Goal: Information Seeking & Learning: Check status

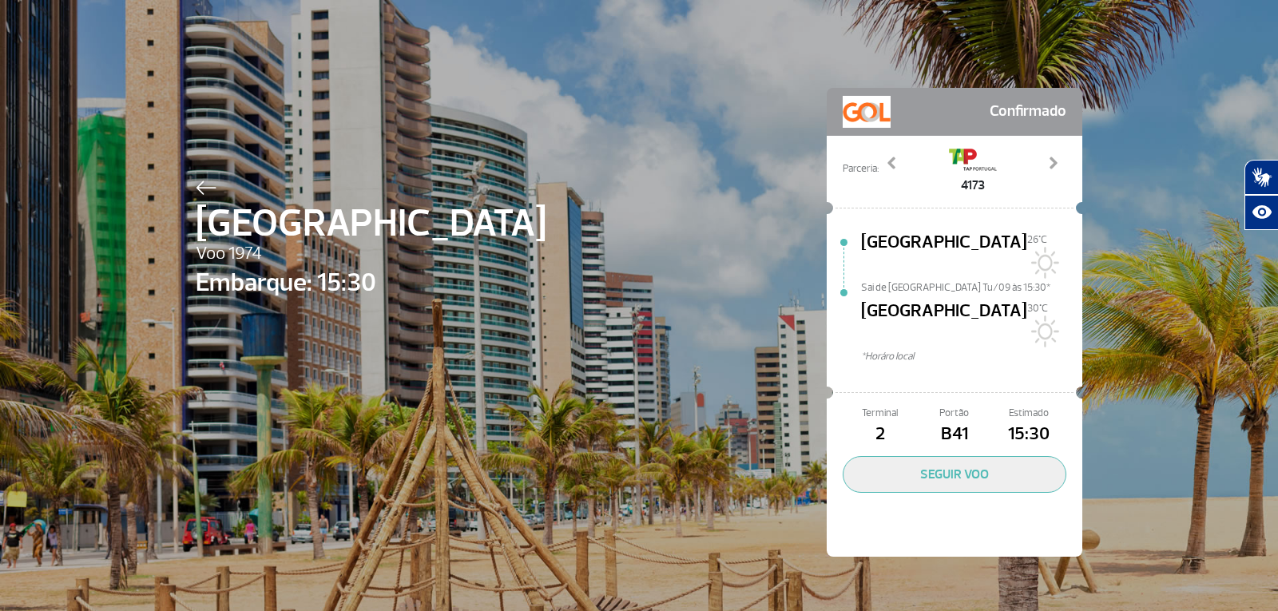
click at [203, 201] on span "[GEOGRAPHIC_DATA]" at bounding box center [371, 224] width 351 height 58
click at [198, 197] on span "[GEOGRAPHIC_DATA]" at bounding box center [371, 224] width 351 height 58
click at [196, 178] on div at bounding box center [371, 185] width 351 height 19
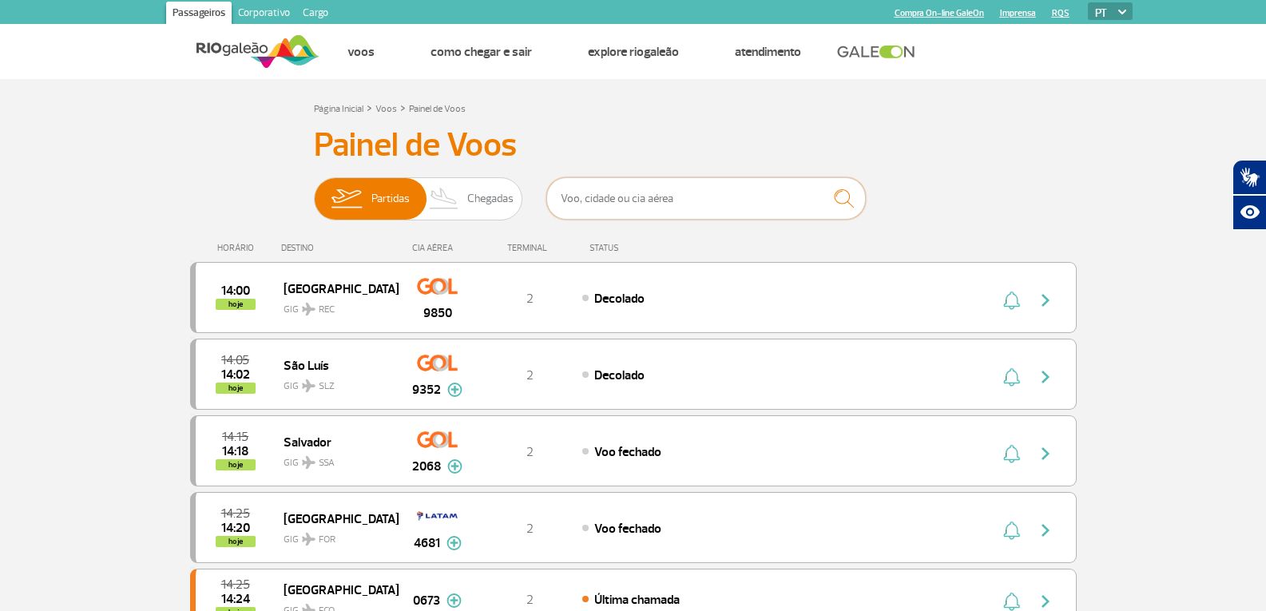
click at [588, 200] on input "text" at bounding box center [706, 198] width 320 height 42
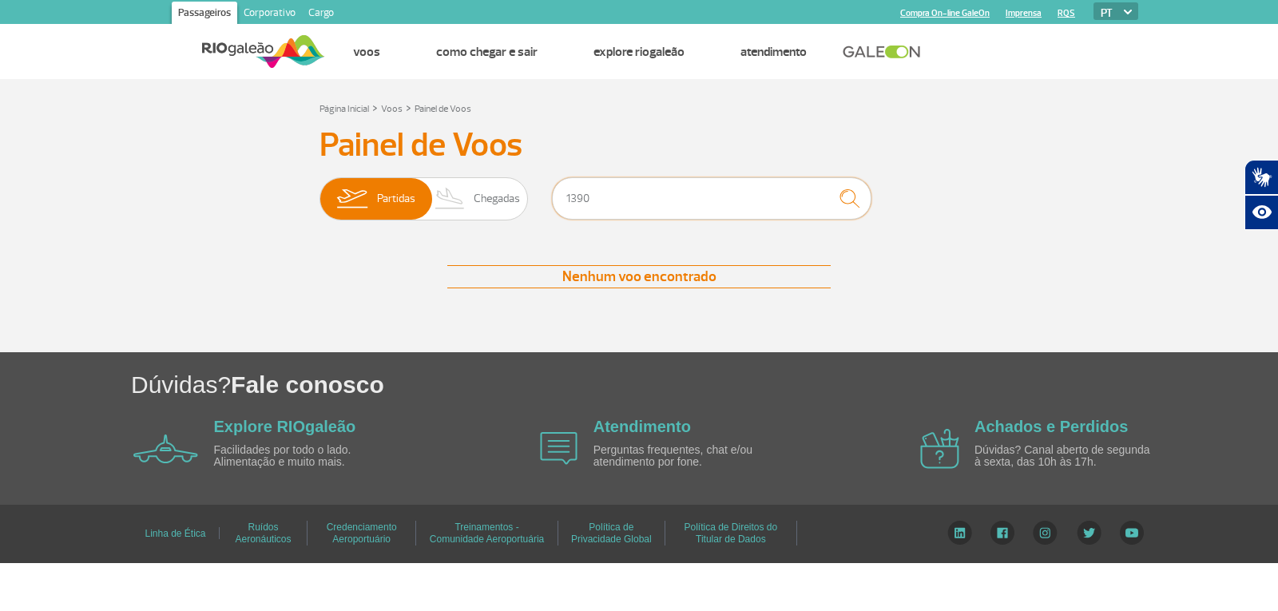
type input "1390"
click at [741, 207] on input "1390" at bounding box center [712, 198] width 320 height 42
drag, startPoint x: 590, startPoint y: 203, endPoint x: 558, endPoint y: 207, distance: 32.2
click at [558, 207] on input "1390" at bounding box center [712, 198] width 320 height 42
type input "9124"
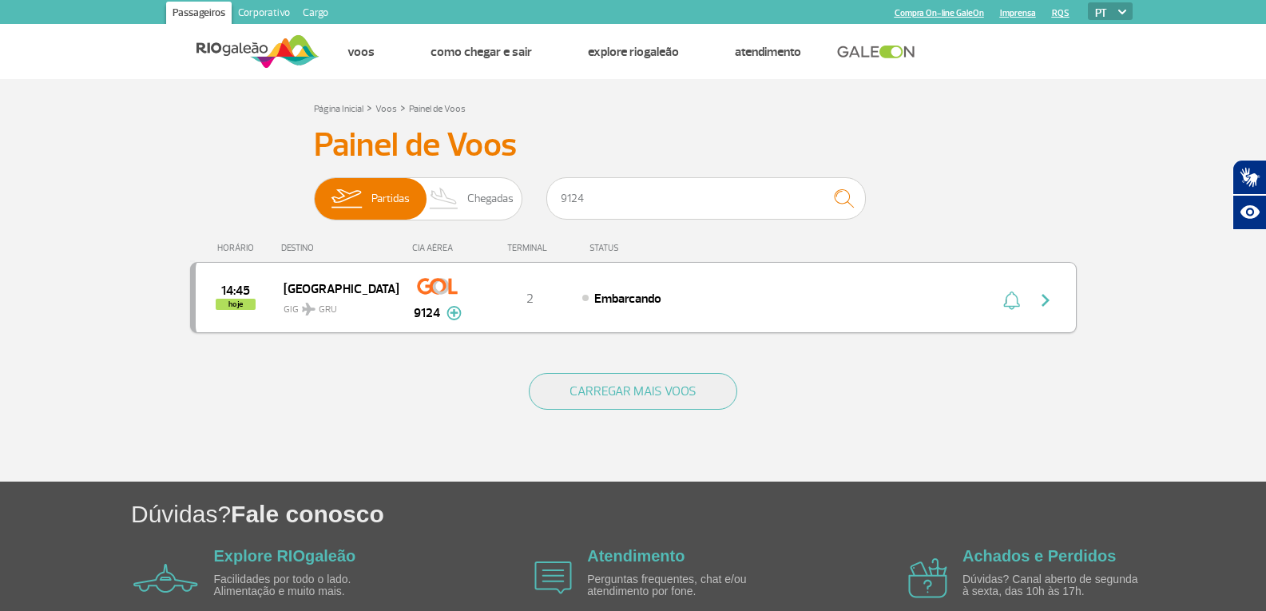
click at [668, 281] on div "14:45 hoje [GEOGRAPHIC_DATA] GIG GRU 9124 2 Embarcando Parcerias: South African…" at bounding box center [633, 297] width 887 height 71
click at [742, 300] on div "Embarcando" at bounding box center [758, 298] width 352 height 18
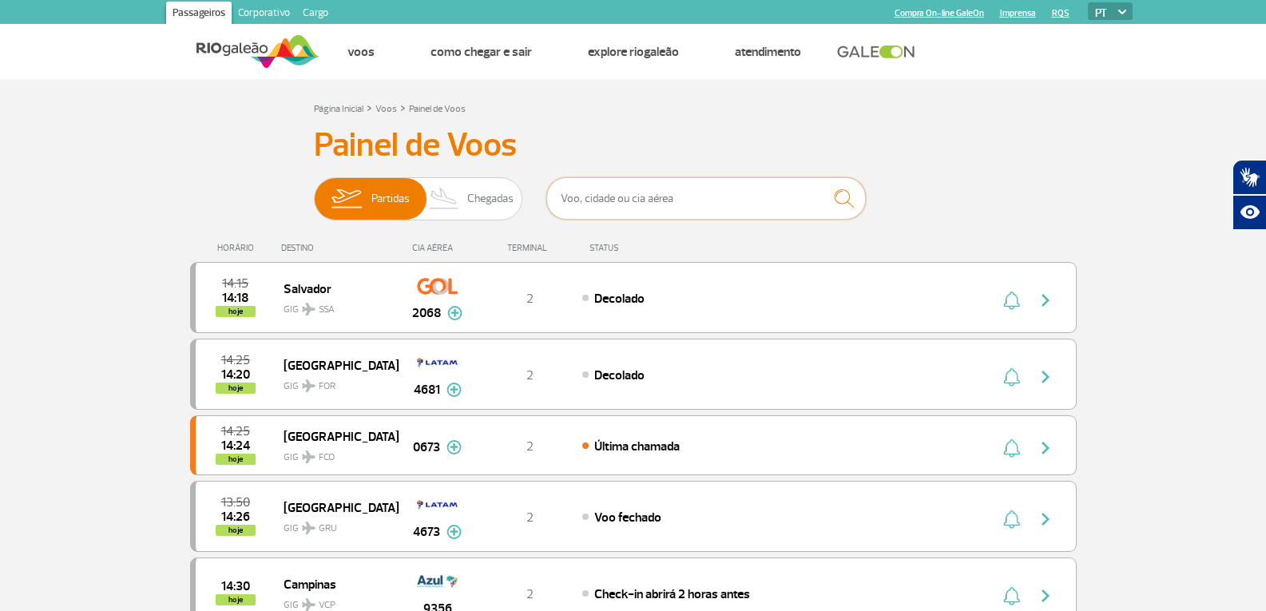
click at [756, 197] on input "text" at bounding box center [706, 198] width 320 height 42
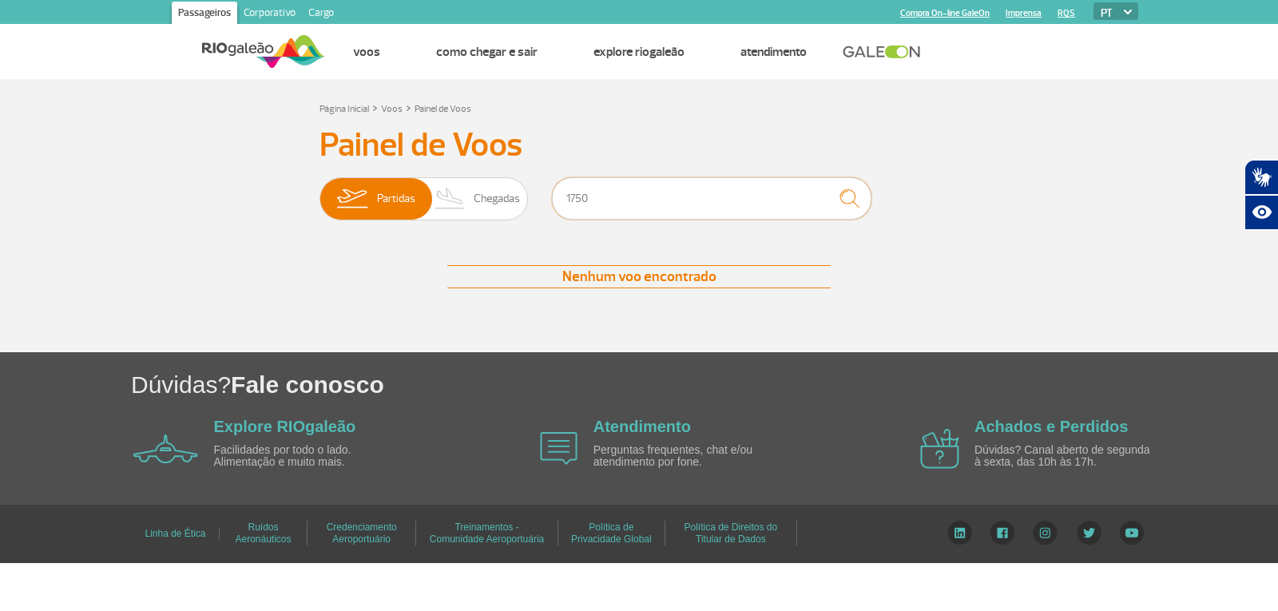
type input "1750"
click at [770, 210] on input "1750" at bounding box center [712, 198] width 320 height 42
click at [858, 201] on img "submit" at bounding box center [849, 198] width 34 height 33
click at [743, 206] on input "1750" at bounding box center [712, 198] width 320 height 42
click at [739, 206] on input "1750" at bounding box center [712, 198] width 320 height 42
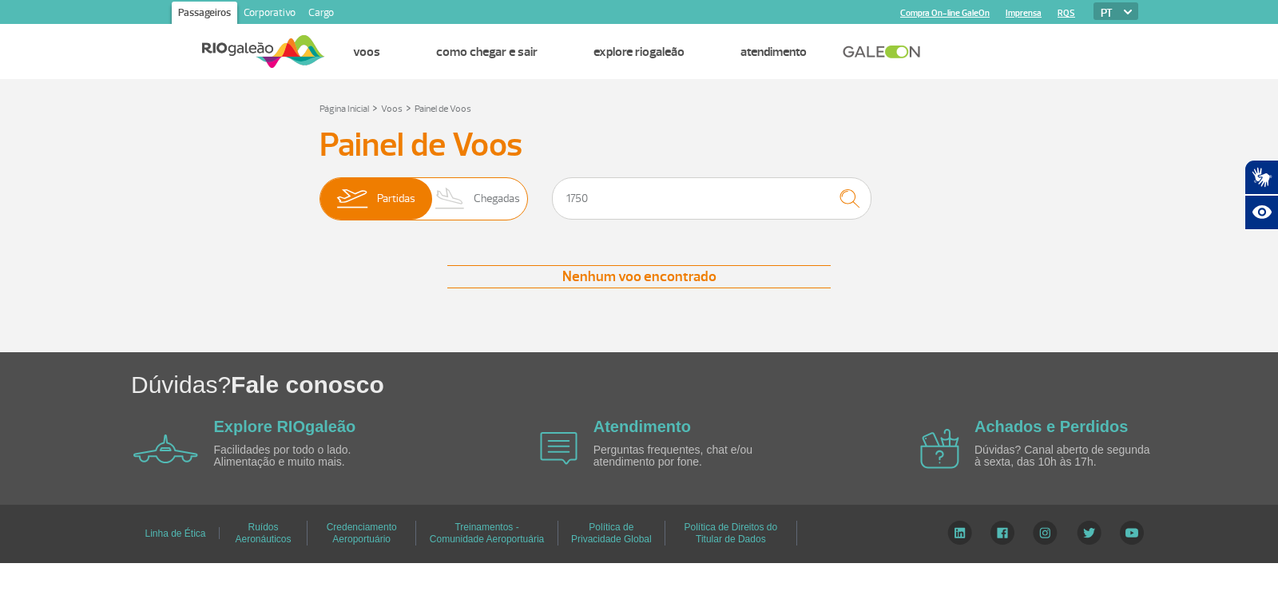
click at [435, 198] on img at bounding box center [450, 199] width 47 height 42
click at [320, 191] on input "Partidas Chegadas" at bounding box center [320, 191] width 0 height 0
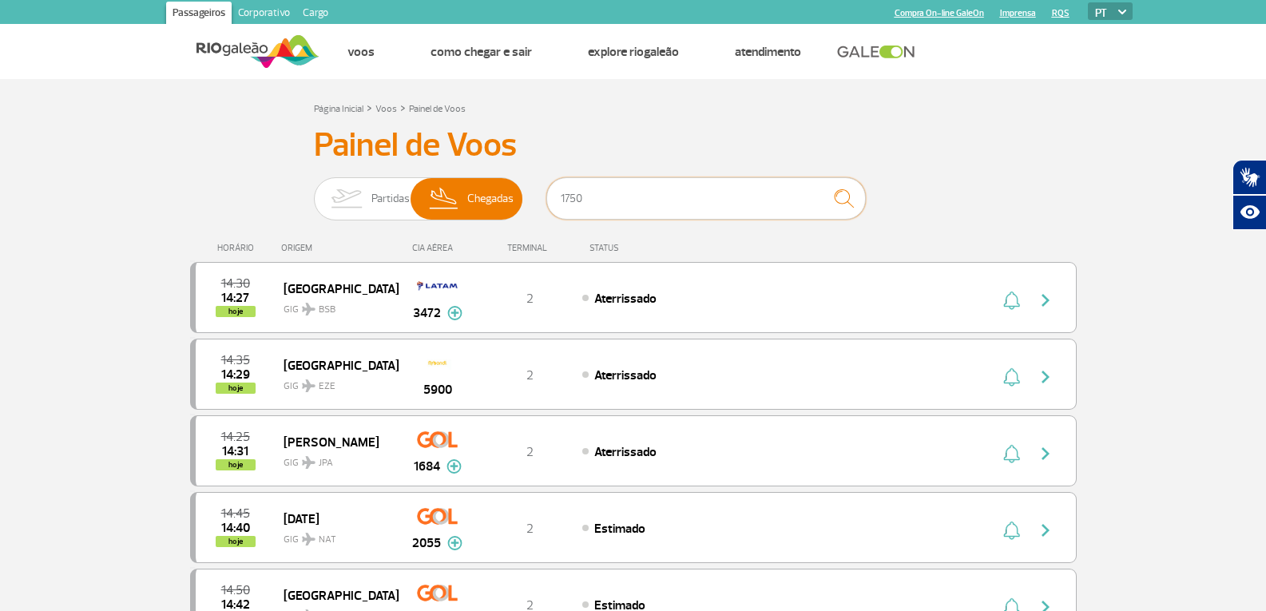
click at [657, 196] on input "1750" at bounding box center [706, 198] width 320 height 42
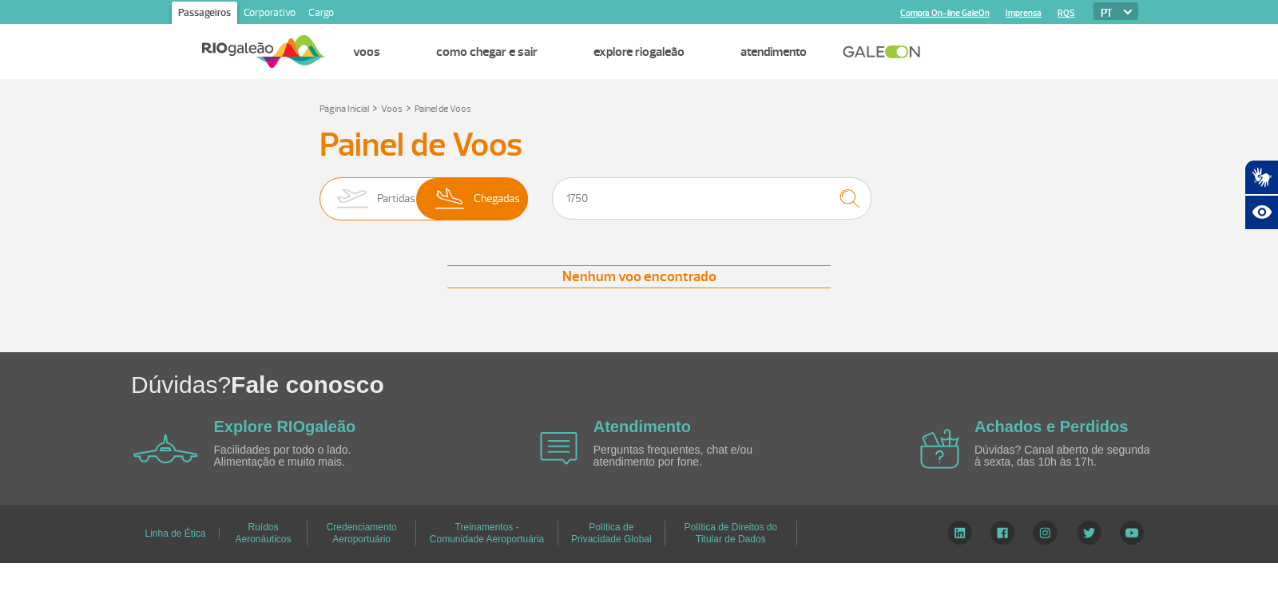
click at [358, 201] on img at bounding box center [352, 199] width 50 height 42
click at [320, 191] on input "Partidas Chegadas" at bounding box center [320, 191] width 0 height 0
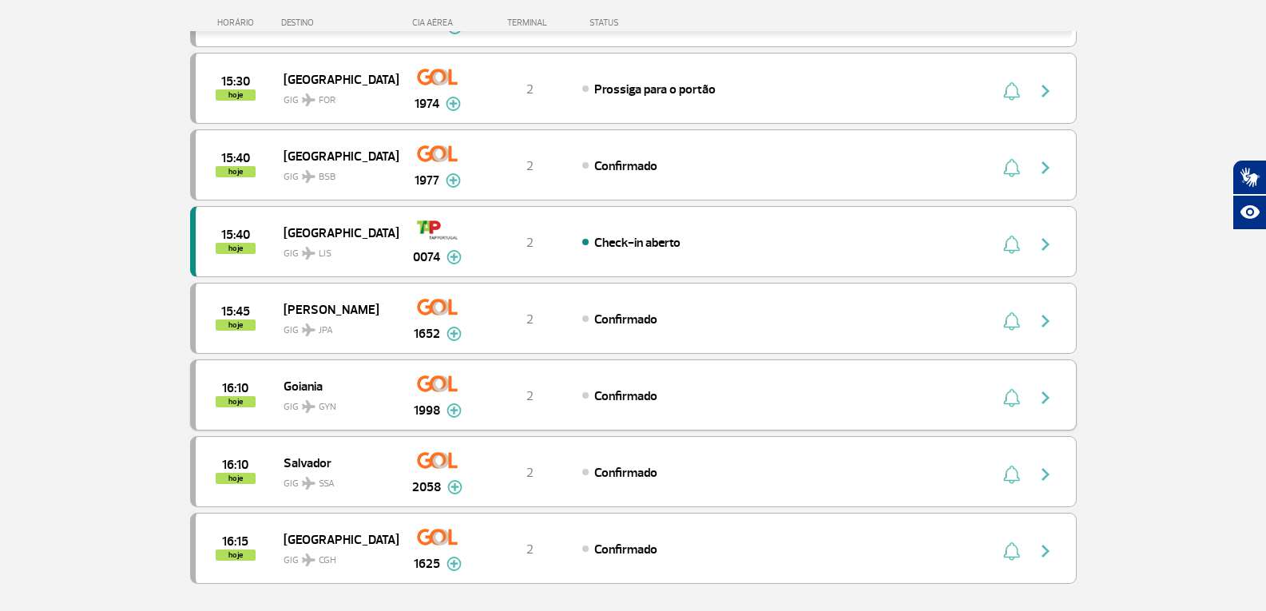
scroll to position [1438, 0]
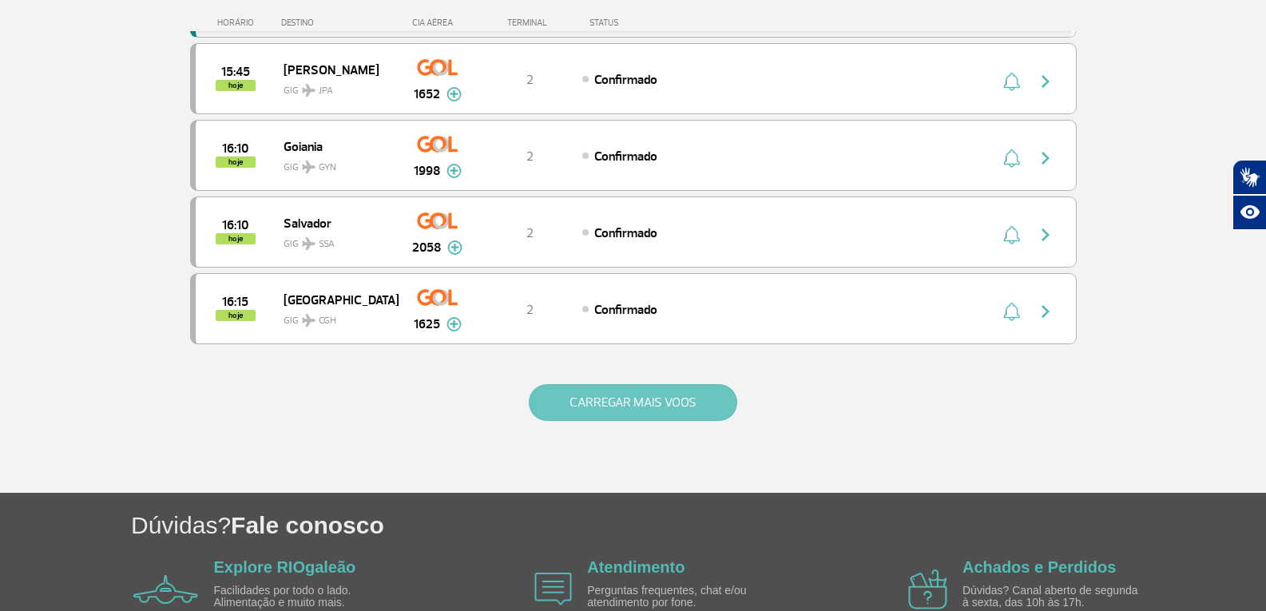
click at [610, 415] on button "CARREGAR MAIS VOOS" at bounding box center [633, 402] width 208 height 37
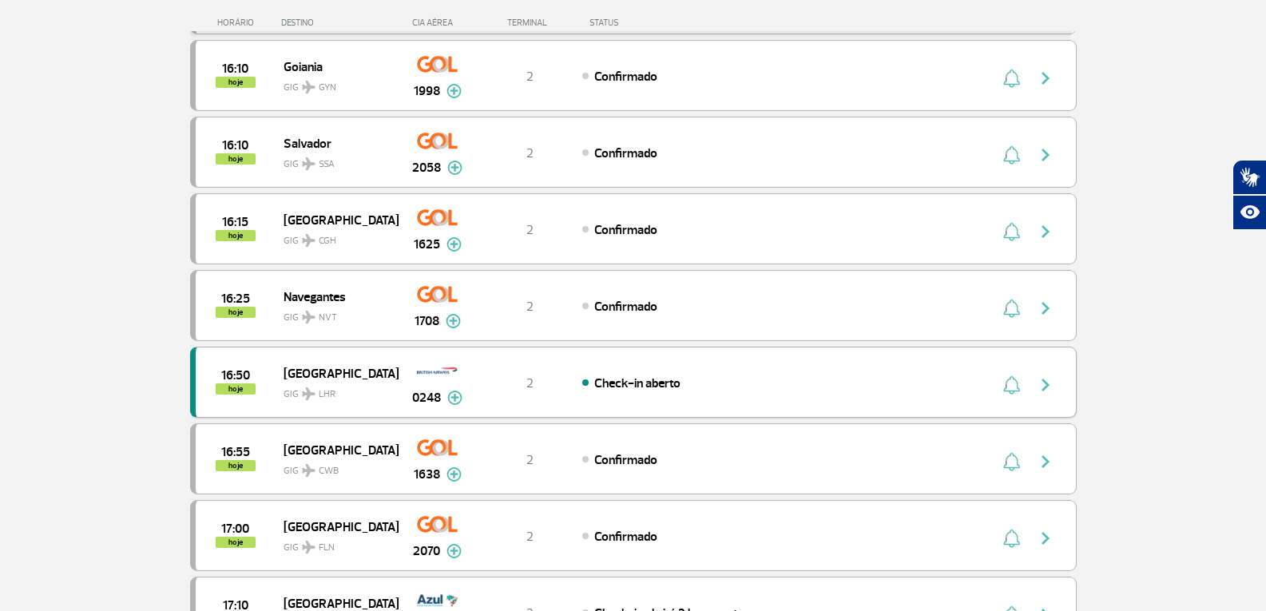
scroll to position [1678, 0]
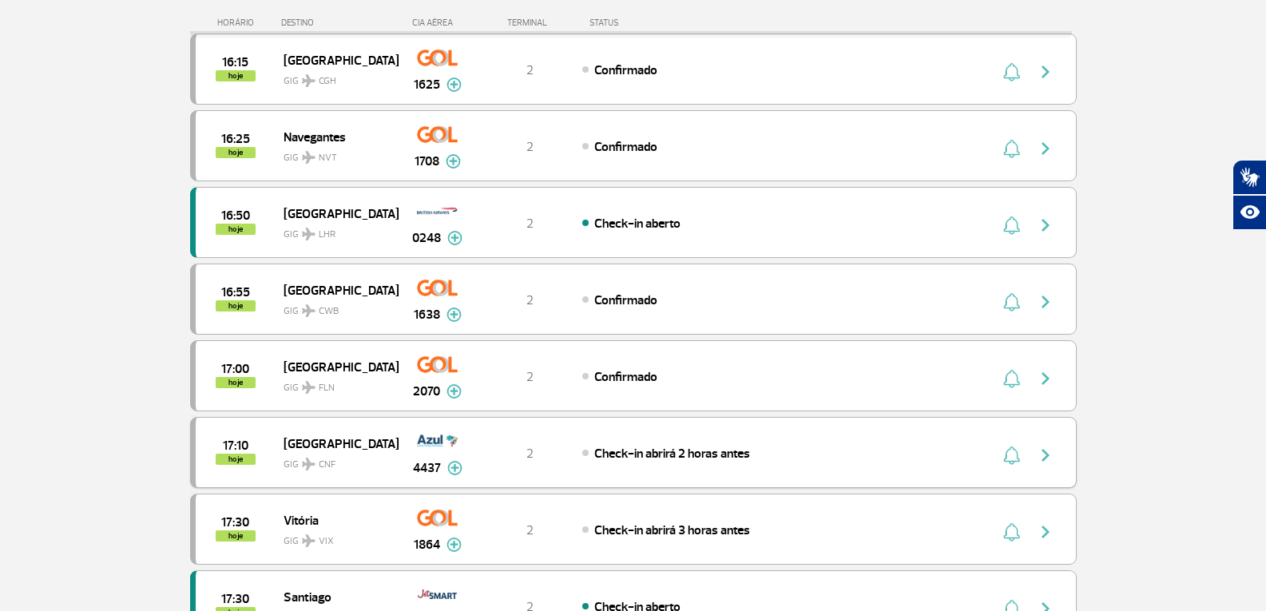
click at [321, 457] on span "GIG CNF" at bounding box center [335, 460] width 102 height 23
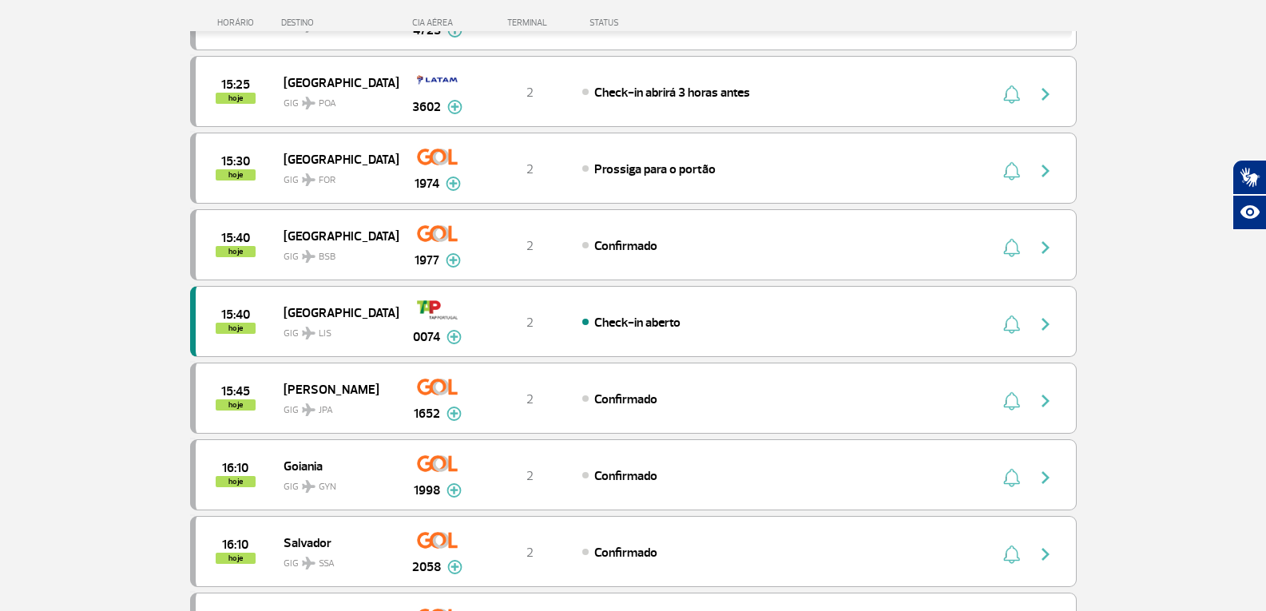
scroll to position [1518, 0]
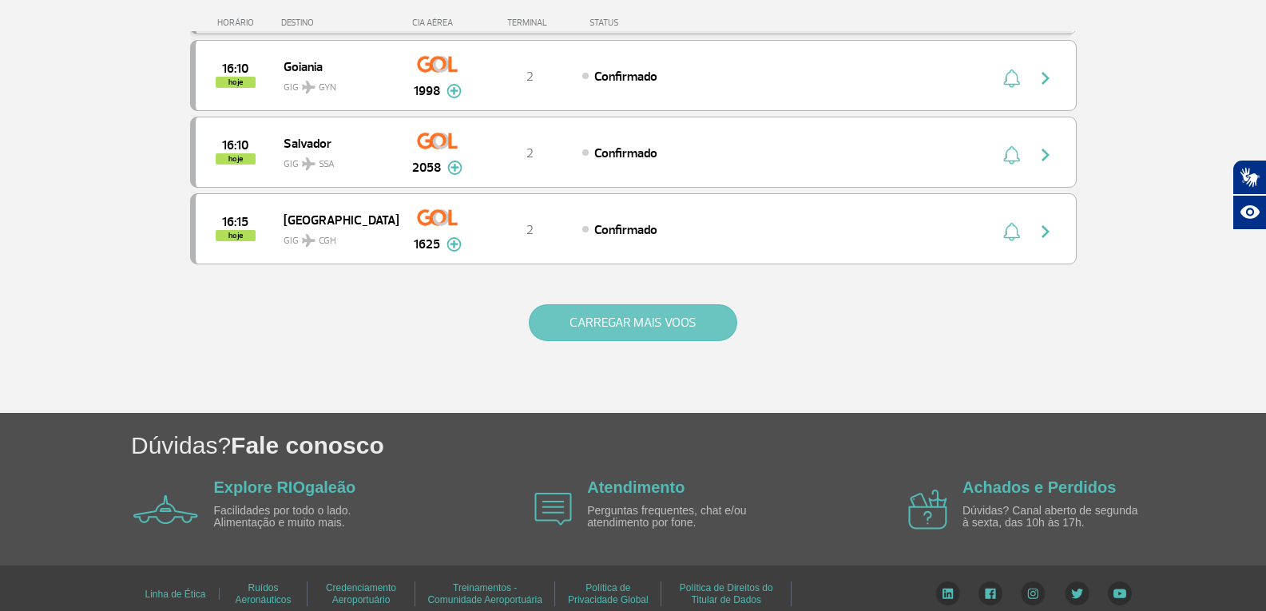
click at [619, 314] on button "CARREGAR MAIS VOOS" at bounding box center [633, 322] width 208 height 37
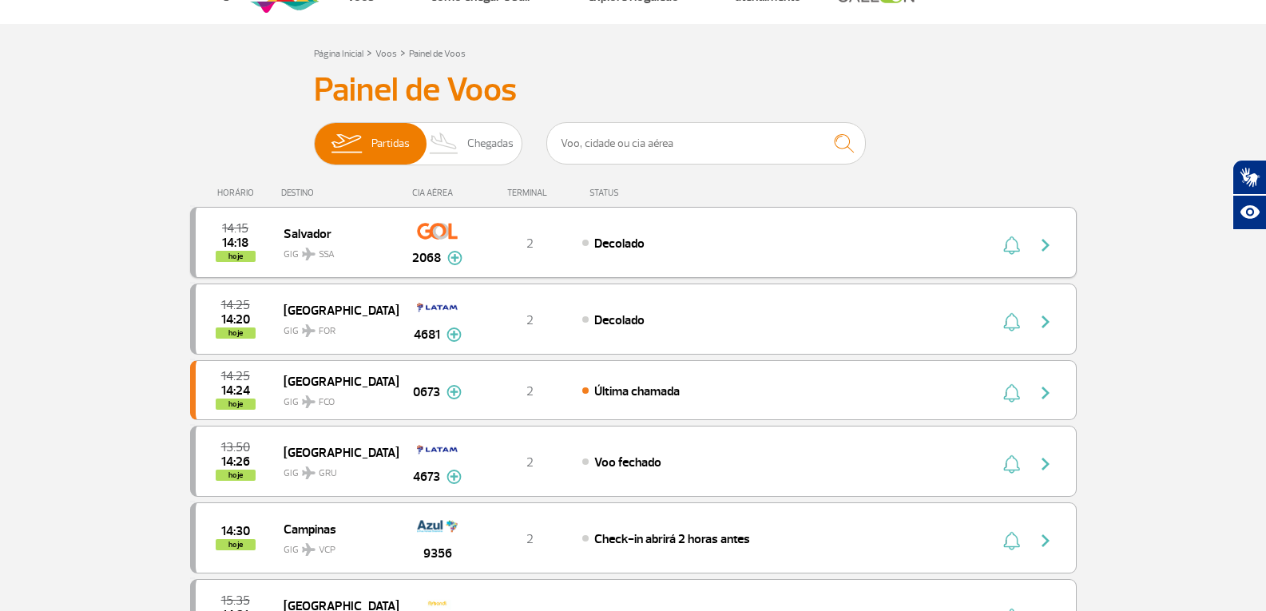
scroll to position [0, 0]
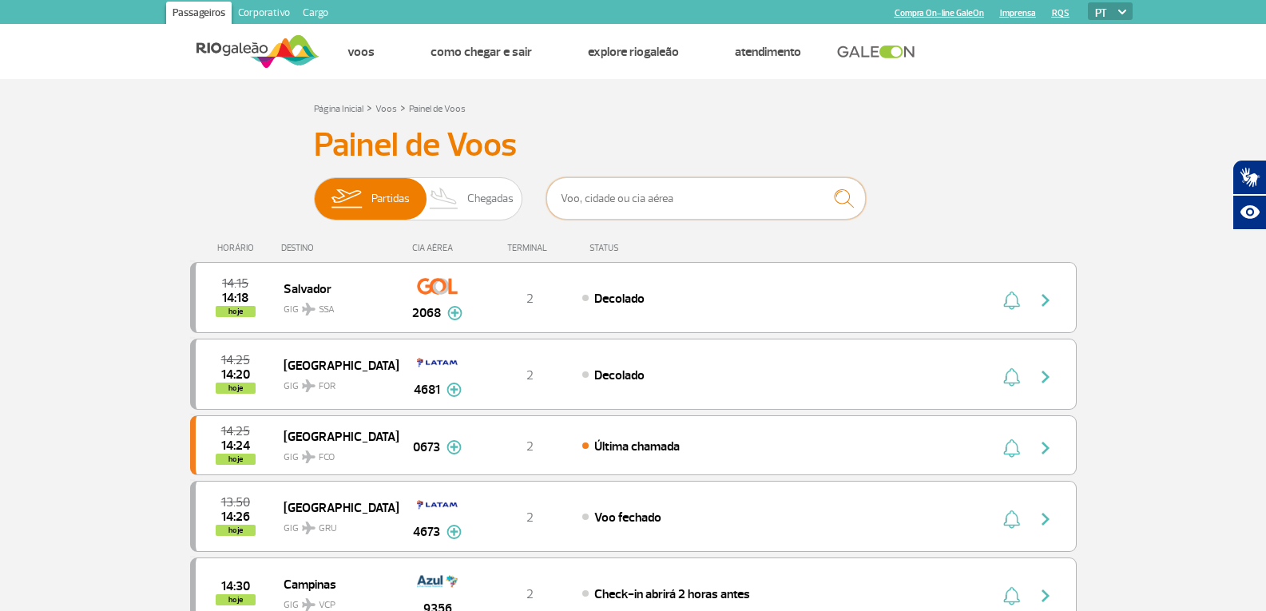
click at [597, 208] on input "text" at bounding box center [706, 198] width 320 height 42
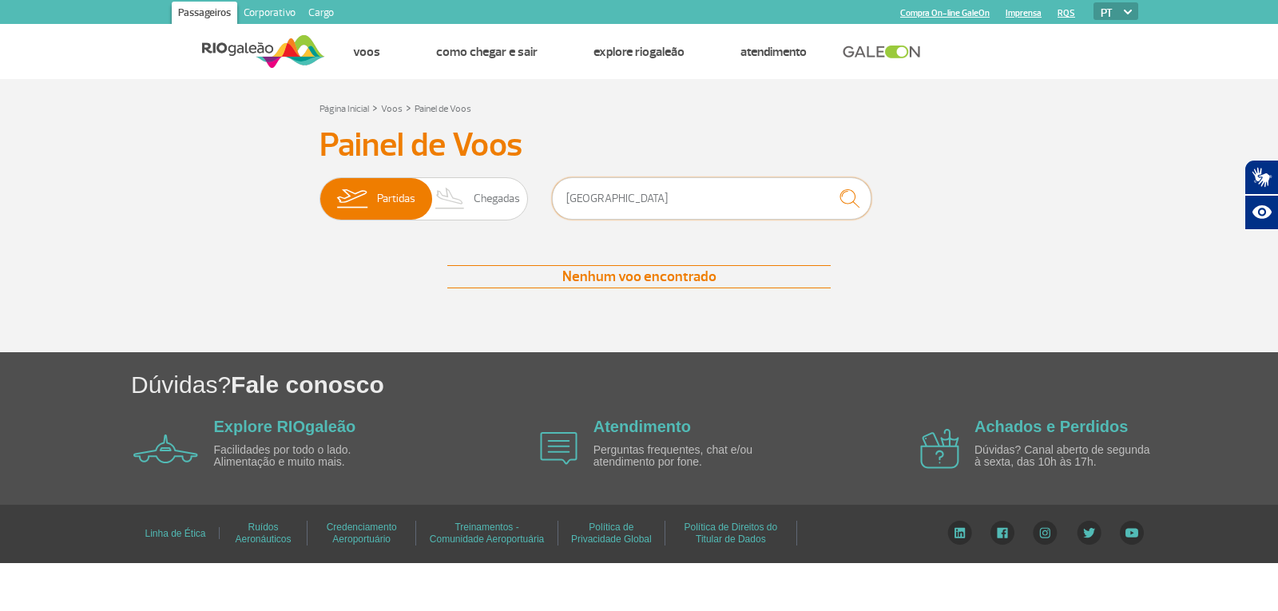
type input "[GEOGRAPHIC_DATA]"
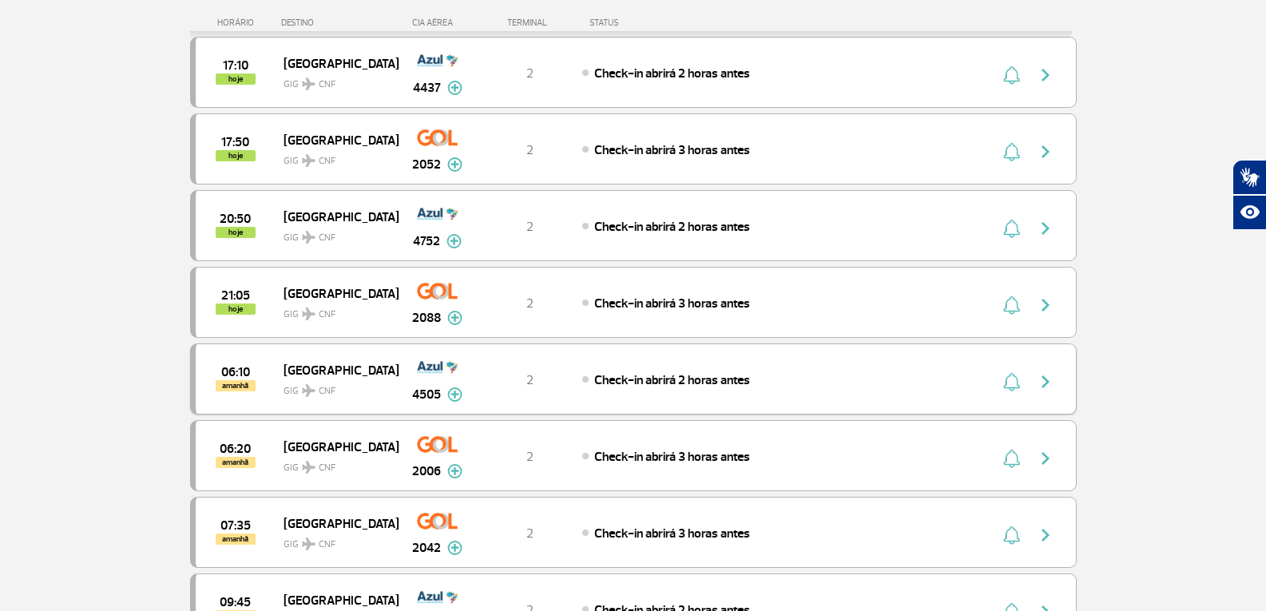
scroll to position [160, 0]
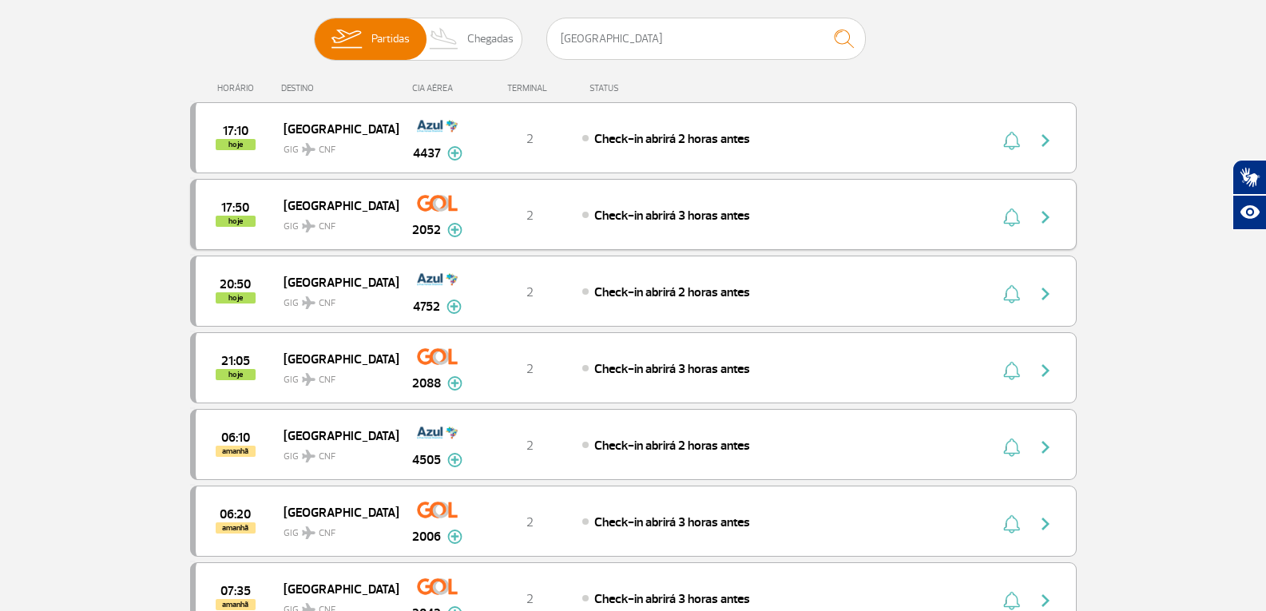
click at [935, 215] on div "Check-in abrirá 3 horas antes" at bounding box center [758, 215] width 352 height 18
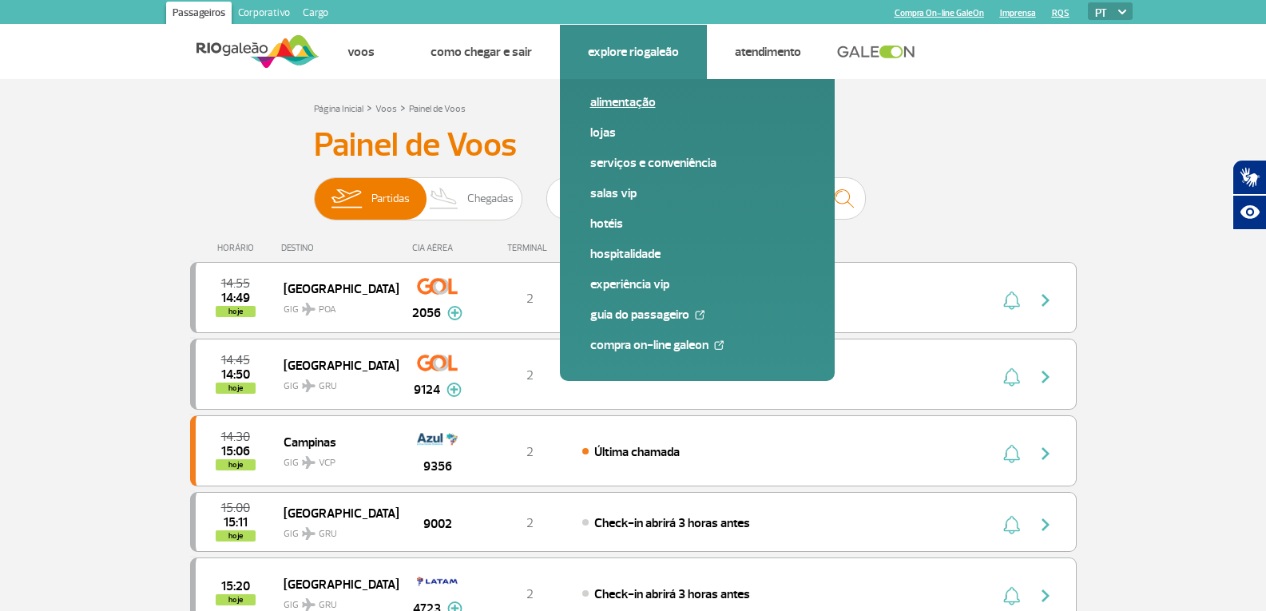
click at [631, 106] on link "Alimentação" at bounding box center [697, 102] width 214 height 18
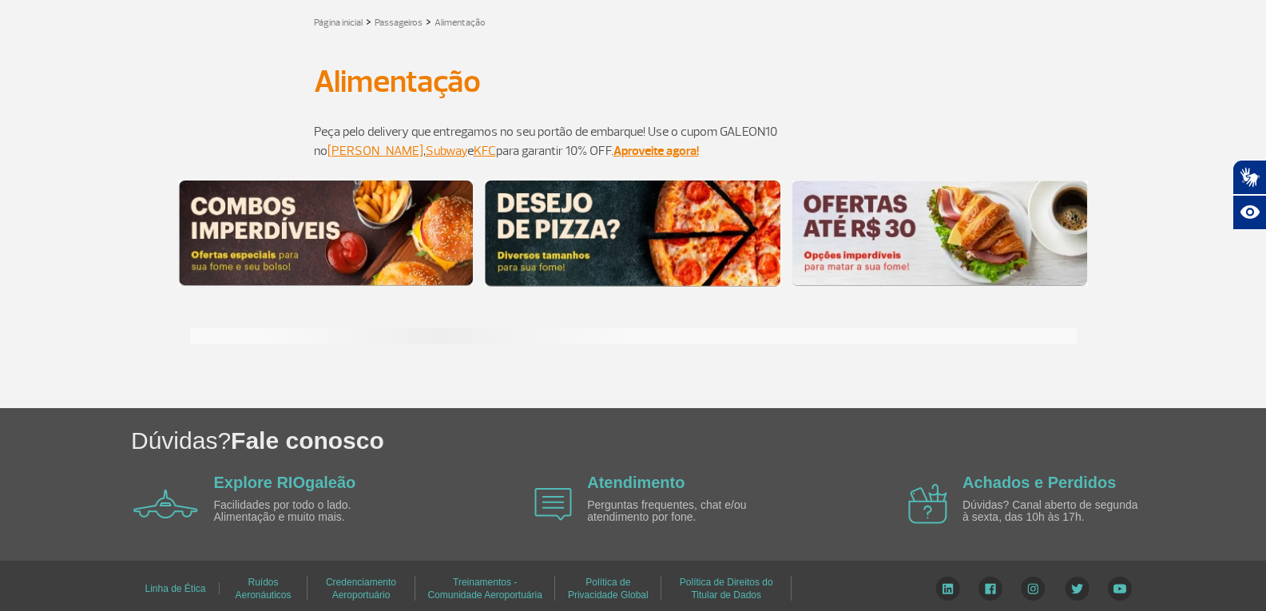
scroll to position [88, 0]
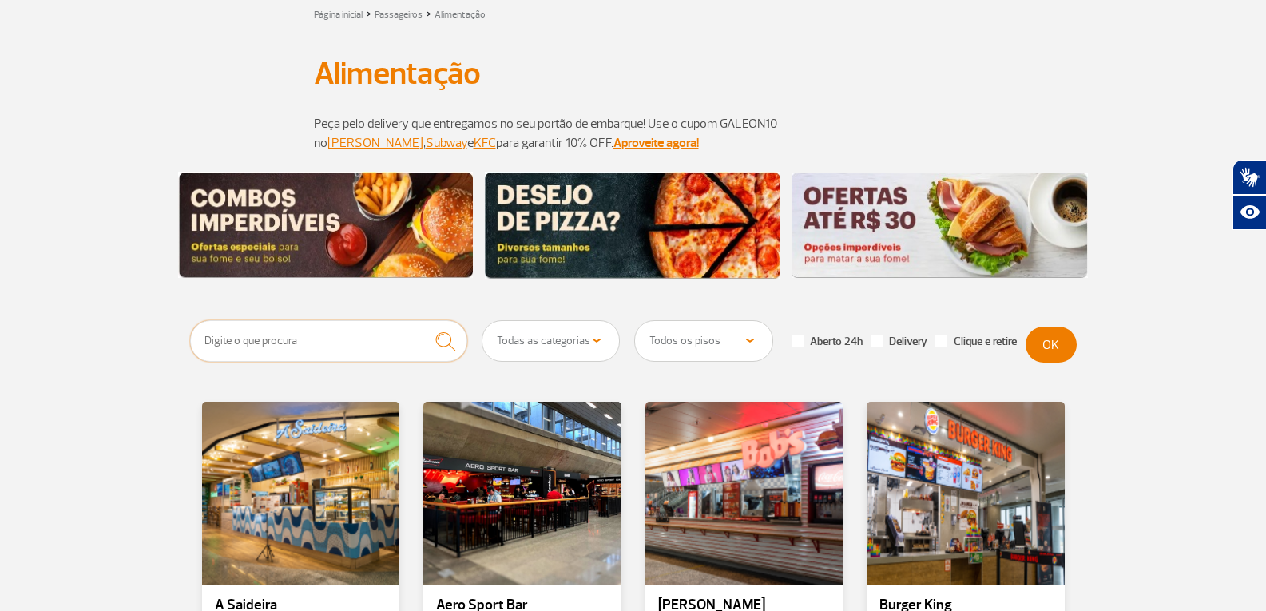
click at [287, 338] on input "text" at bounding box center [329, 341] width 278 height 42
type input "uper"
click at [423, 320] on button "submit" at bounding box center [445, 341] width 44 height 42
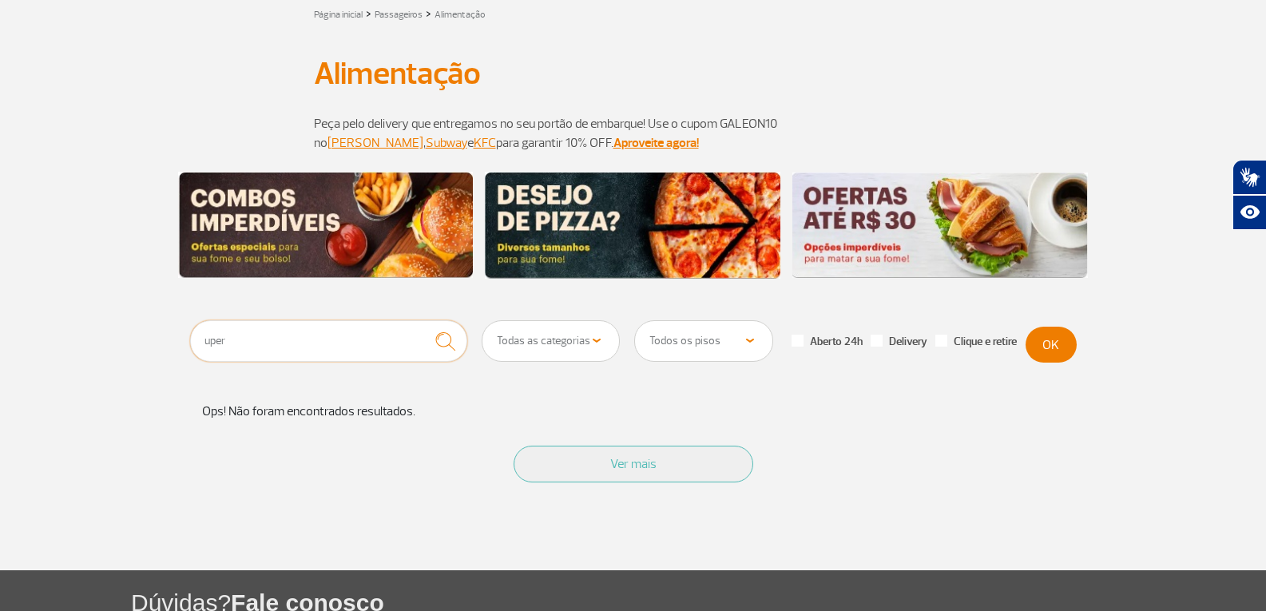
drag, startPoint x: 216, startPoint y: 348, endPoint x: 42, endPoint y: 353, distance: 175.0
click at [42, 353] on section "uper Todas as categorias Cafeteria Fast Food Restaurante Souvenir Conveniência …" at bounding box center [633, 445] width 1266 height 250
drag, startPoint x: 262, startPoint y: 353, endPoint x: 46, endPoint y: 353, distance: 216.5
click at [42, 355] on section "uper Todas as categorias Cafeteria Fast Food Restaurante Souvenir Conveniência …" at bounding box center [633, 445] width 1266 height 250
click at [1061, 358] on button "OK" at bounding box center [1051, 345] width 51 height 36
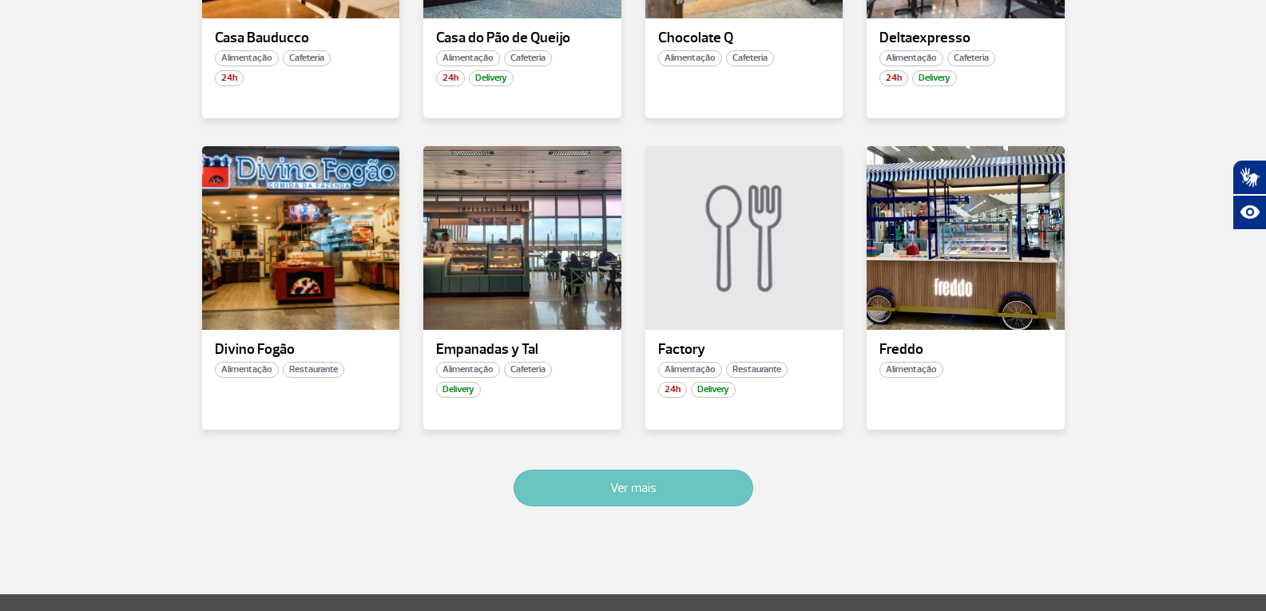
click at [612, 497] on button "Ver mais" at bounding box center [634, 488] width 240 height 37
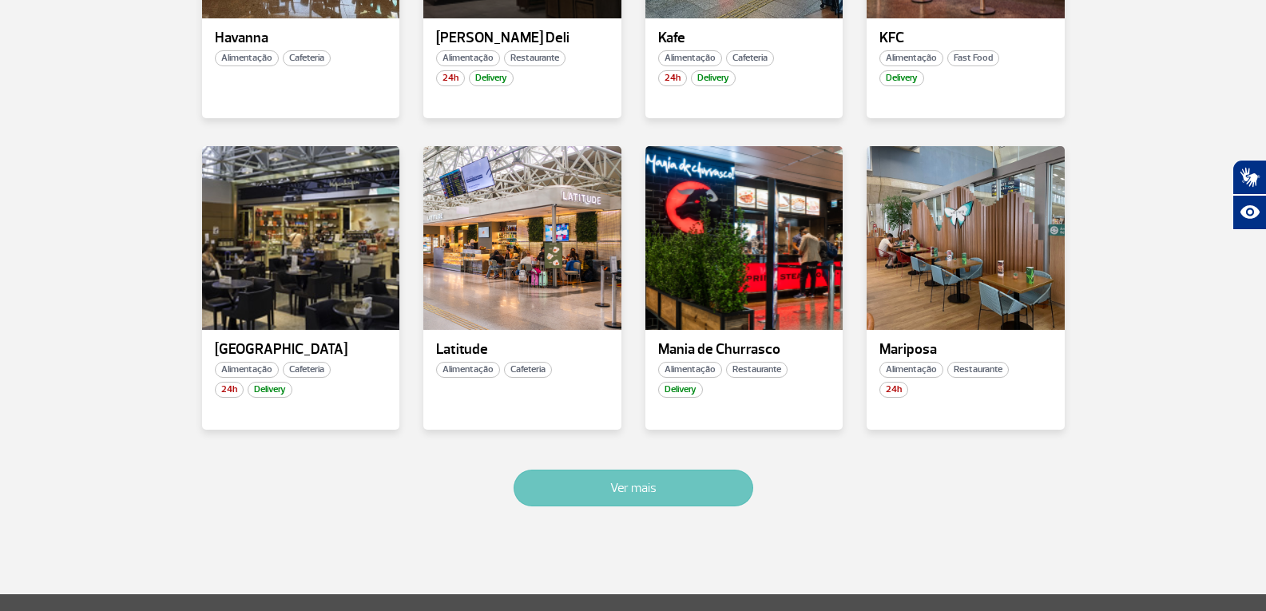
click at [615, 478] on button "Ver mais" at bounding box center [634, 488] width 240 height 37
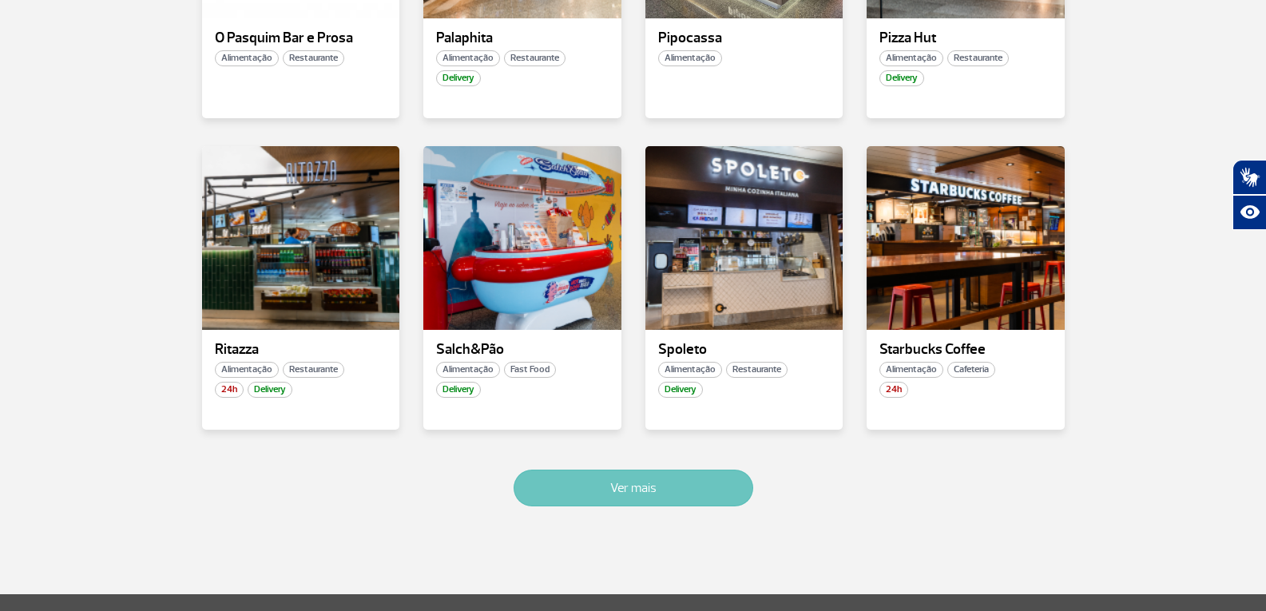
click at [611, 474] on button "Ver mais" at bounding box center [634, 488] width 240 height 37
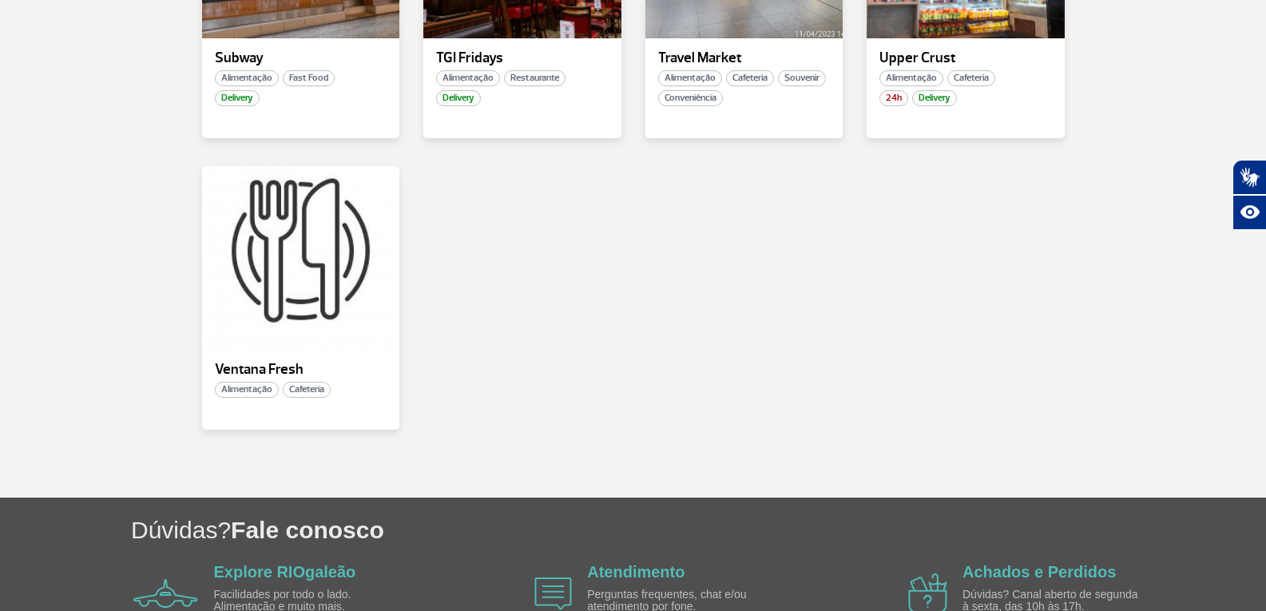
scroll to position [3219, 0]
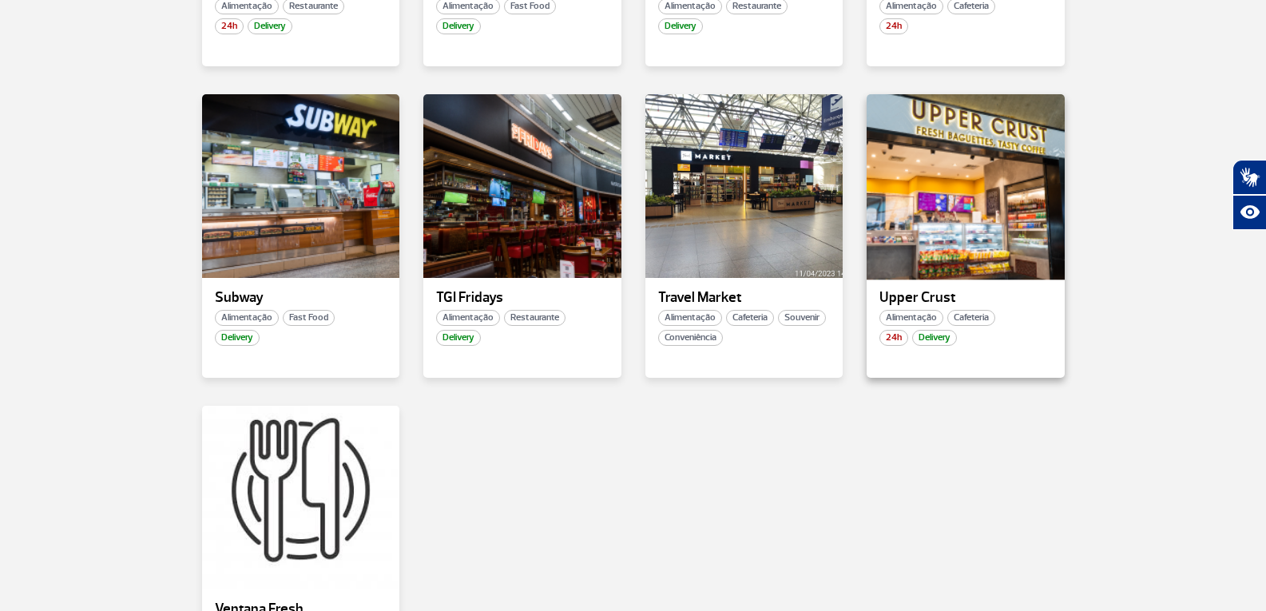
click at [948, 236] on div at bounding box center [965, 186] width 201 height 188
